Goal: Use online tool/utility: Utilize a website feature to perform a specific function

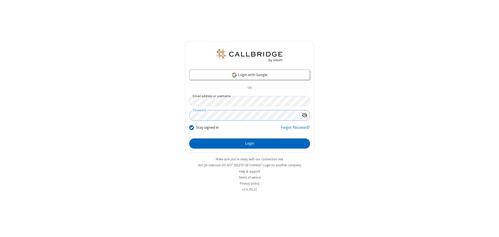
click at [249, 143] on button "Login" at bounding box center [249, 143] width 121 height 10
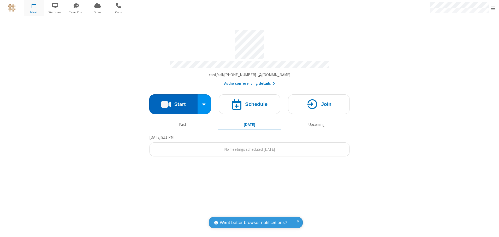
click at [173, 102] on button "Start" at bounding box center [173, 104] width 48 height 20
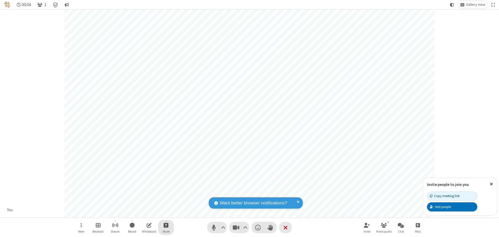
click at [166, 225] on span "Start sharing" at bounding box center [166, 225] width 5 height 7
click at [166, 193] on span "Share additional camera" at bounding box center [169, 194] width 39 height 4
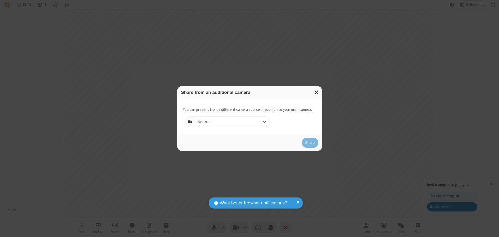
click at [232, 122] on div "Select..." at bounding box center [232, 122] width 75 height 10
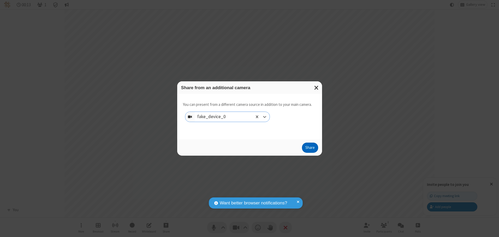
click at [310, 149] on button "Share" at bounding box center [310, 148] width 16 height 10
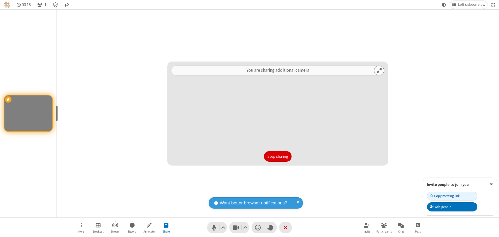
click at [277, 156] on button "Stop sharing" at bounding box center [277, 156] width 27 height 10
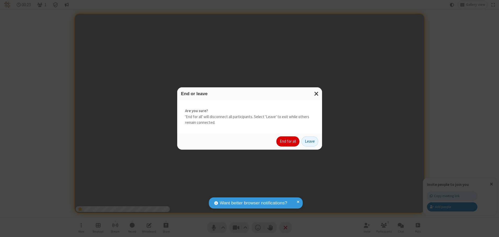
click at [288, 141] on button "End for all" at bounding box center [287, 141] width 23 height 10
